Goal: Navigation & Orientation: Find specific page/section

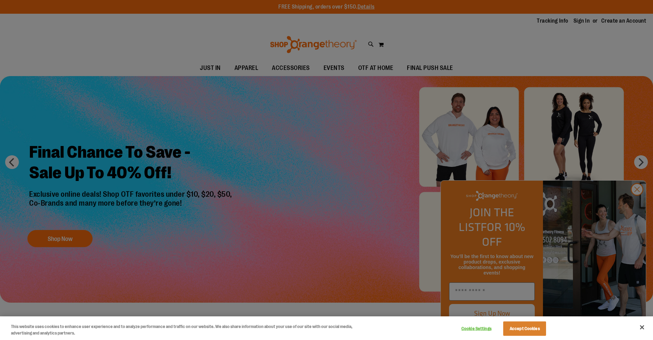
click at [638, 204] on div at bounding box center [326, 170] width 653 height 340
click at [639, 204] on div at bounding box center [326, 170] width 653 height 340
click at [235, 69] on div at bounding box center [326, 170] width 653 height 340
click at [234, 70] on div at bounding box center [326, 170] width 653 height 340
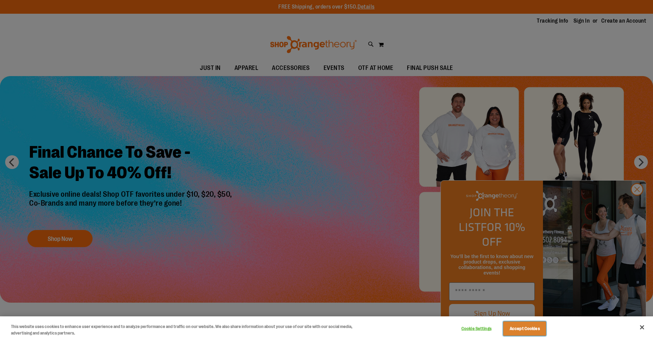
click at [535, 327] on button "Accept Cookies" at bounding box center [524, 329] width 43 height 14
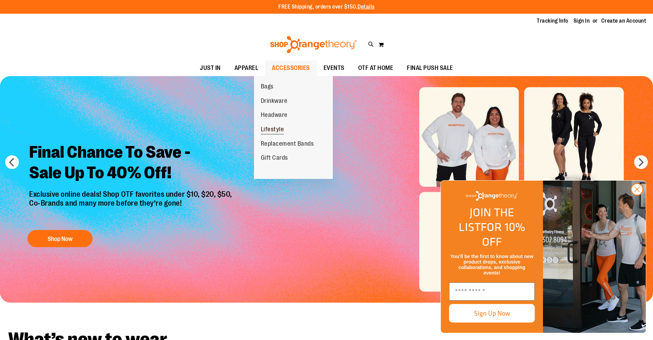
click at [276, 133] on span "Lifestyle" at bounding box center [272, 130] width 23 height 9
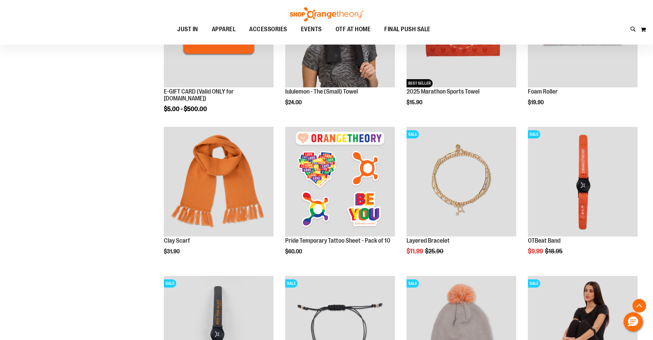
scroll to position [290, 0]
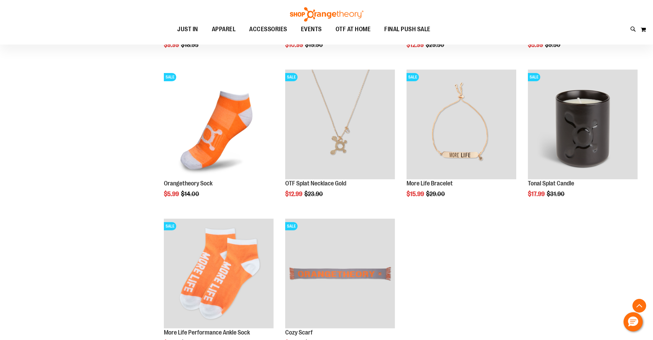
scroll to position [626, 0]
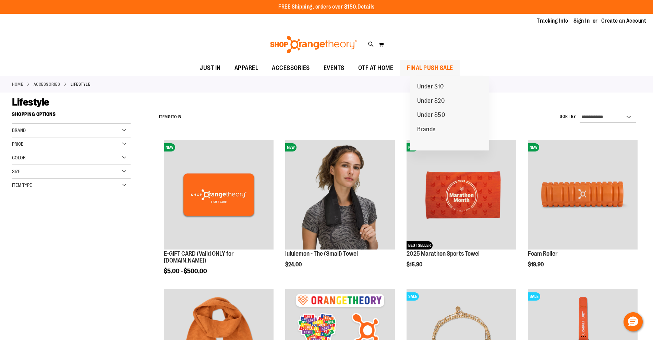
click at [439, 69] on span "FINAL PUSH SALE" at bounding box center [430, 67] width 46 height 15
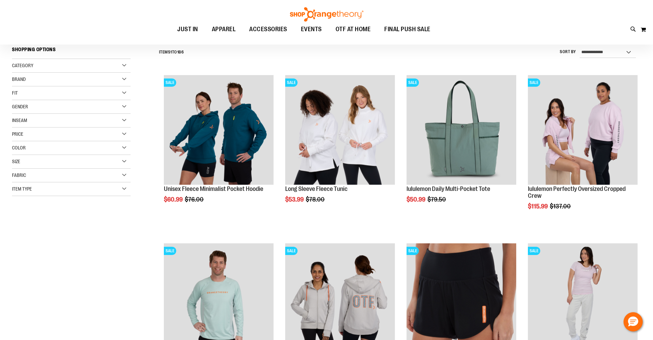
scroll to position [95, 0]
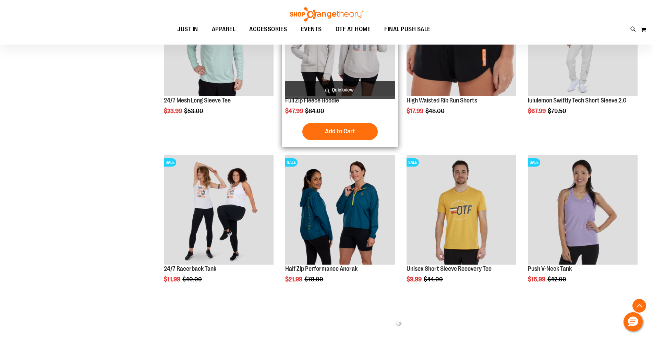
scroll to position [289, 0]
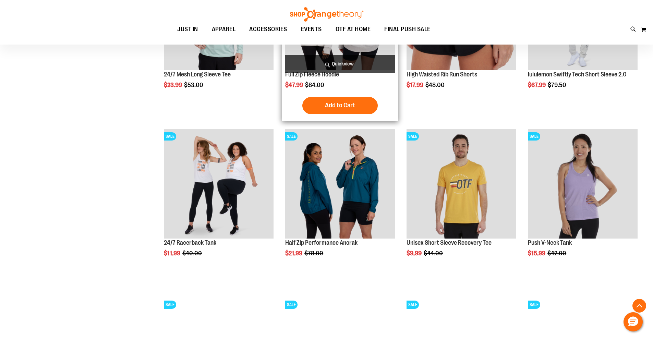
scroll to position [478, 0]
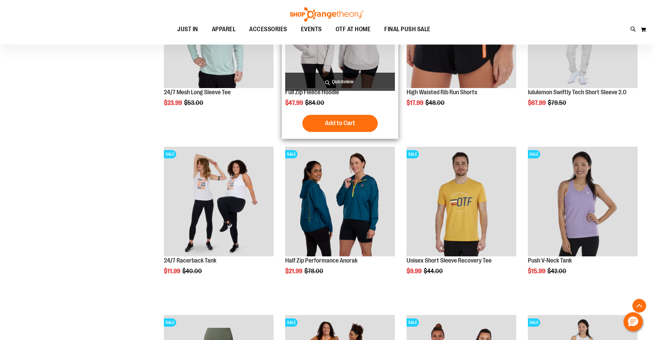
scroll to position [328, 0]
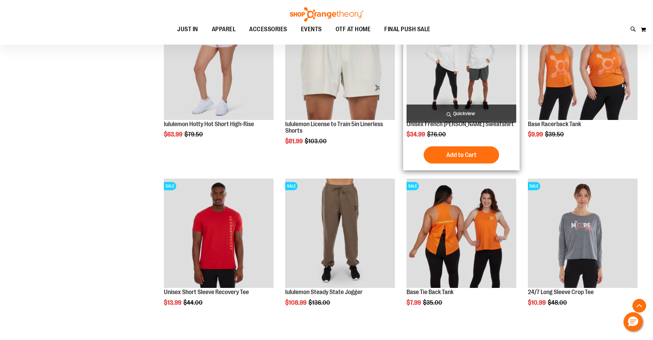
scroll to position [881, 0]
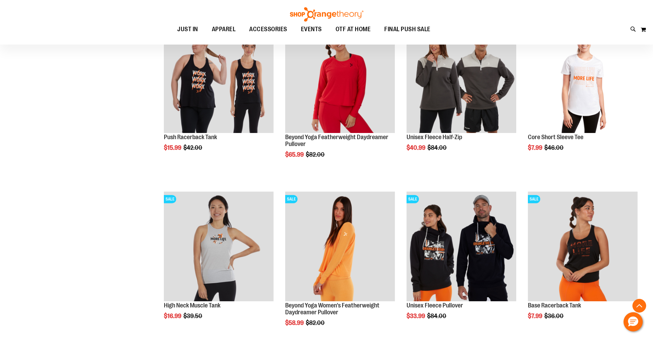
scroll to position [1252, 0]
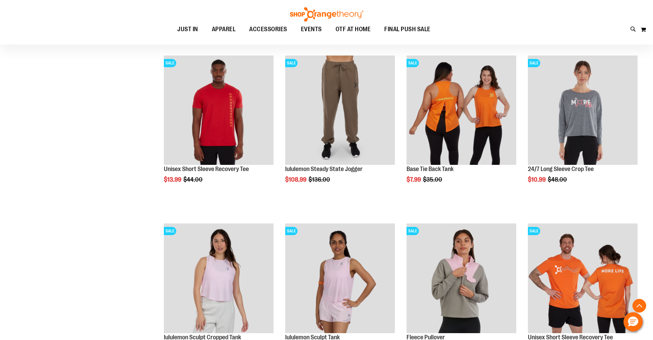
scroll to position [828, 0]
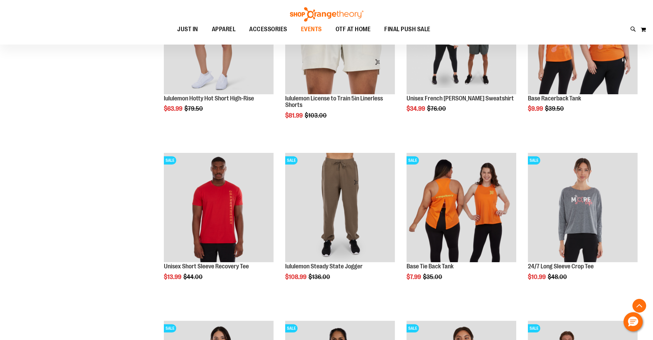
click at [306, 31] on span "EVENTS" at bounding box center [311, 29] width 21 height 15
